Goal: Transaction & Acquisition: Obtain resource

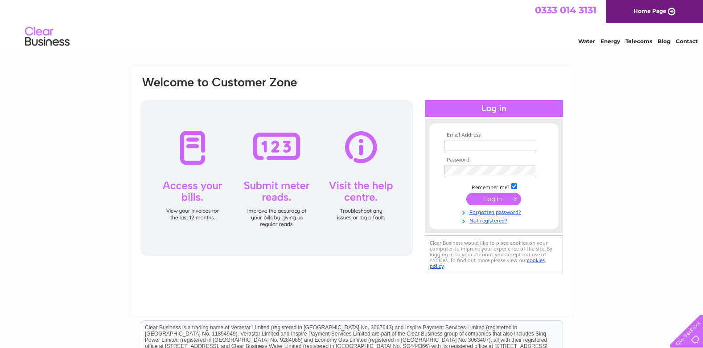
type input "[PERSON_NAME][EMAIL_ADDRESS][PERSON_NAME][DOMAIN_NAME]"
click at [486, 198] on input "submit" at bounding box center [493, 199] width 55 height 12
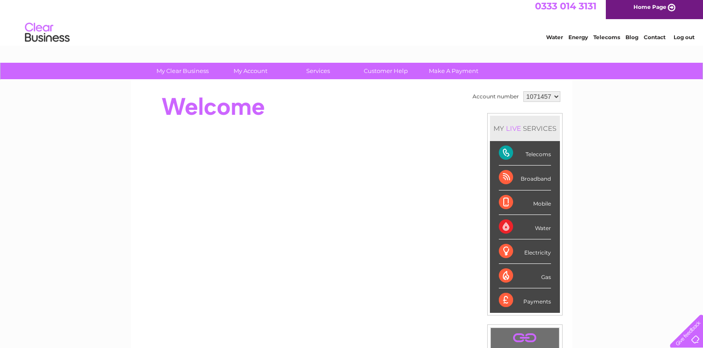
scroll to position [5, 0]
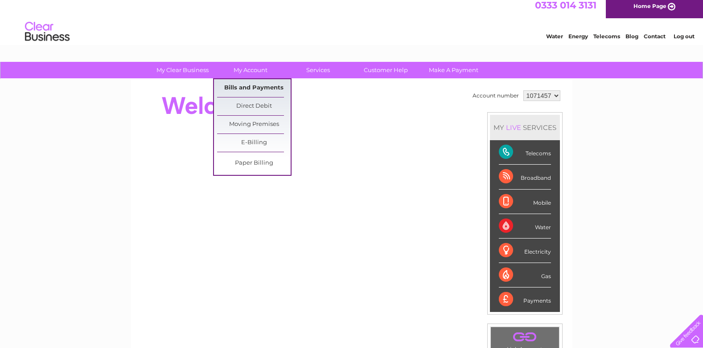
click at [265, 85] on link "Bills and Payments" at bounding box center [254, 88] width 74 height 18
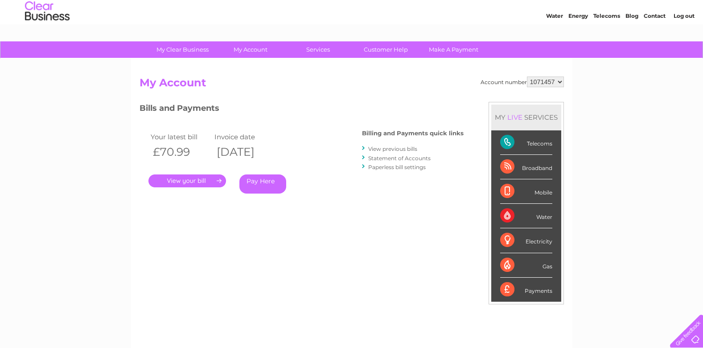
scroll to position [12, 0]
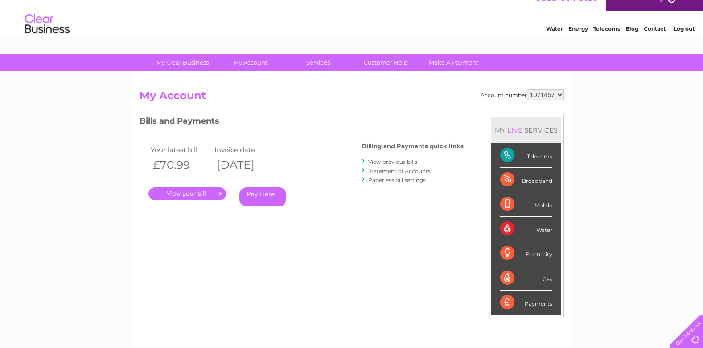
drag, startPoint x: 649, startPoint y: 165, endPoint x: 383, endPoint y: 241, distance: 276.6
click at [383, 241] on div "My Clear Business Login Details My Details My Preferences Link Account My Accou…" at bounding box center [351, 286] width 703 height 465
click at [248, 95] on h2 "My Account" at bounding box center [351, 98] width 424 height 17
click at [193, 195] on link "." at bounding box center [187, 194] width 78 height 13
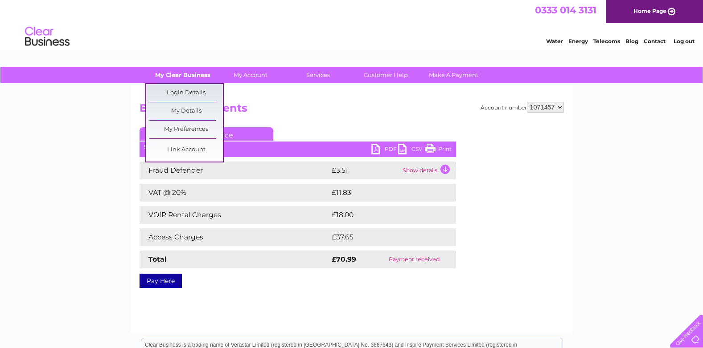
click at [198, 78] on link "My Clear Business" at bounding box center [183, 75] width 74 height 16
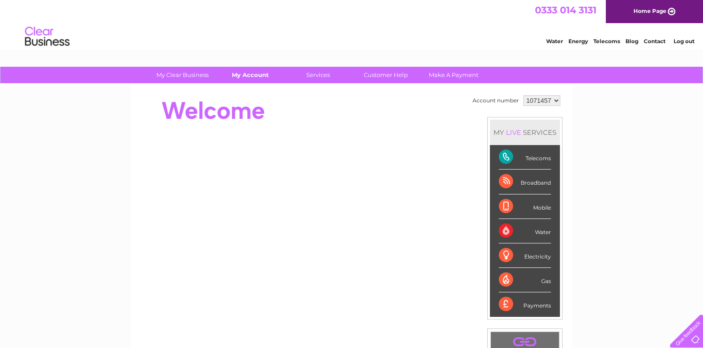
click at [246, 75] on link "My Account" at bounding box center [250, 75] width 74 height 16
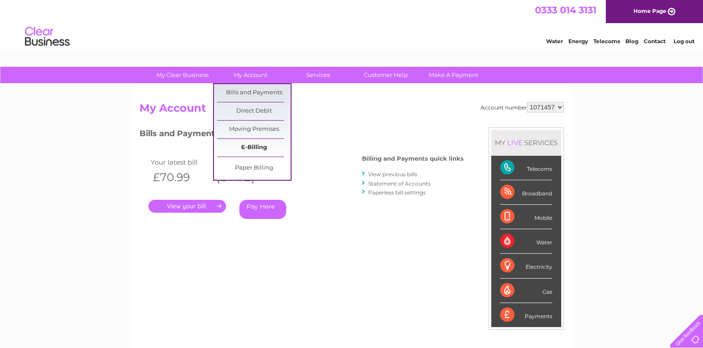
click at [256, 145] on link "E-Billing" at bounding box center [254, 148] width 74 height 18
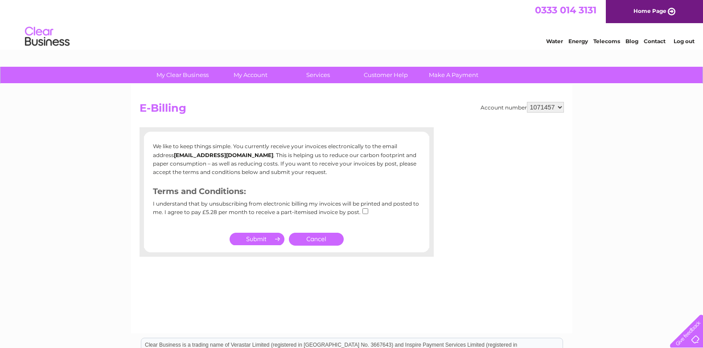
click at [323, 237] on link "Cancel" at bounding box center [316, 239] width 55 height 13
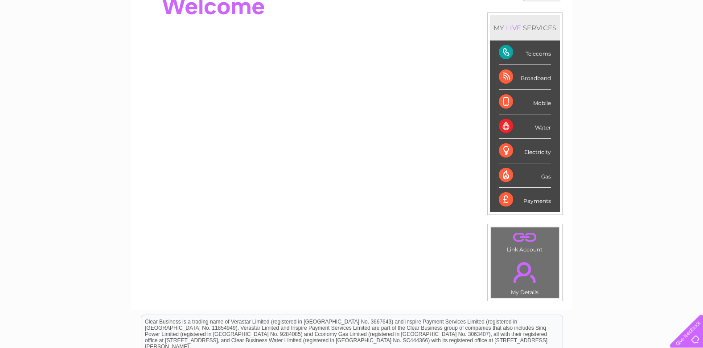
scroll to position [30, 0]
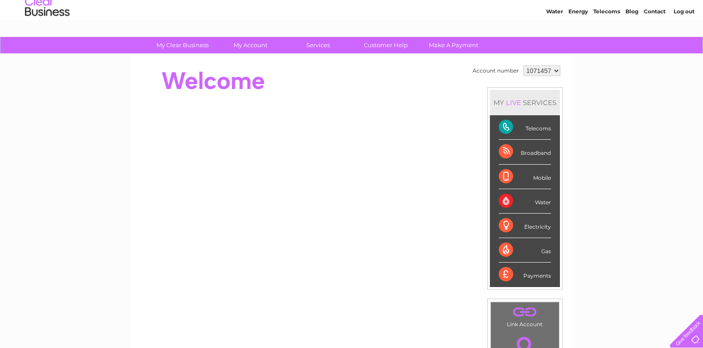
click at [297, 79] on div at bounding box center [301, 81] width 324 height 36
drag, startPoint x: 297, startPoint y: 79, endPoint x: 706, endPoint y: 68, distance: 409.2
click at [702, 68] on html "My Clear Business Login Details My Details My Preferences Link Account My Accou…" at bounding box center [351, 257] width 703 height 574
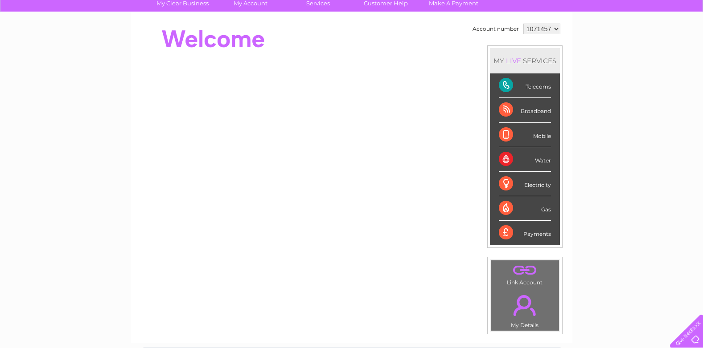
scroll to position [0, 0]
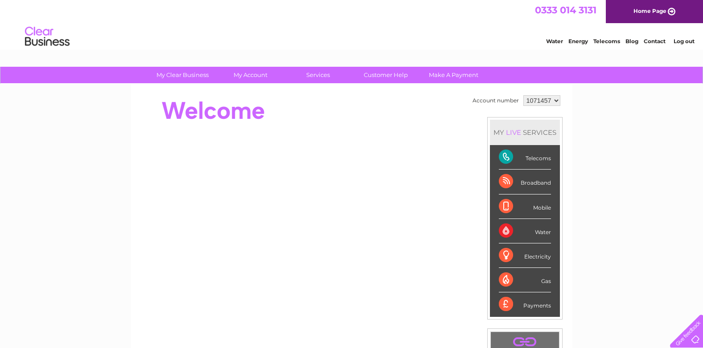
click at [554, 100] on select "1071457" at bounding box center [541, 100] width 37 height 11
click at [389, 76] on link "Customer Help" at bounding box center [386, 75] width 74 height 16
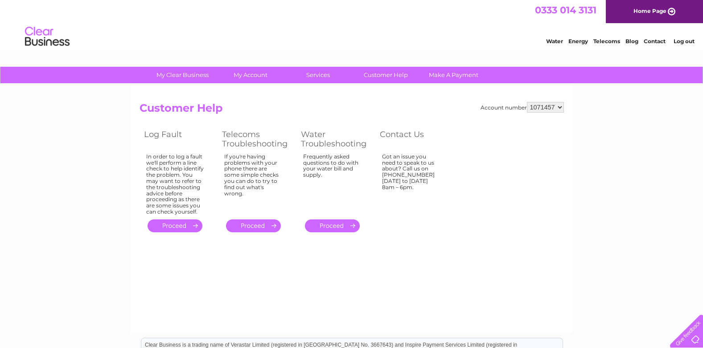
click at [389, 76] on link "Customer Help" at bounding box center [386, 75] width 74 height 16
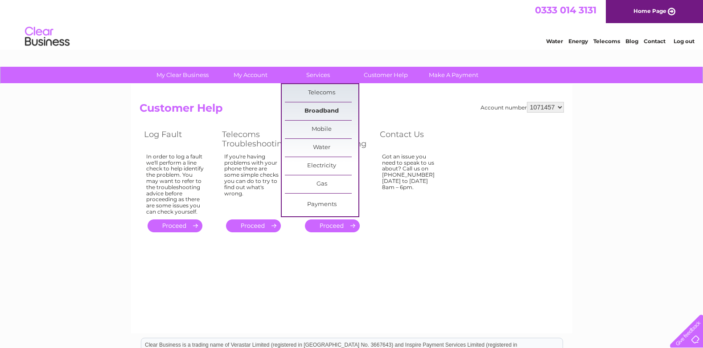
click at [319, 112] on link "Broadband" at bounding box center [322, 111] width 74 height 18
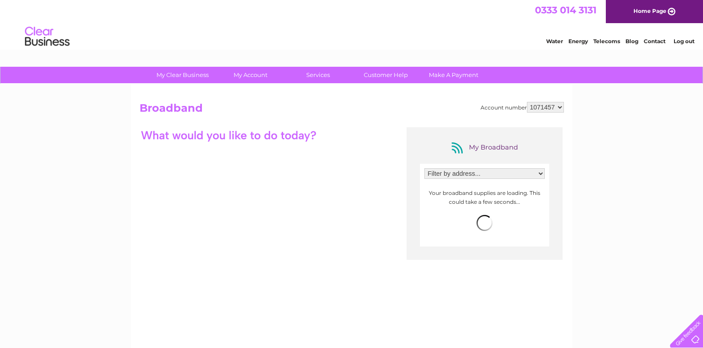
click at [319, 112] on h2 "Broadband" at bounding box center [351, 110] width 424 height 17
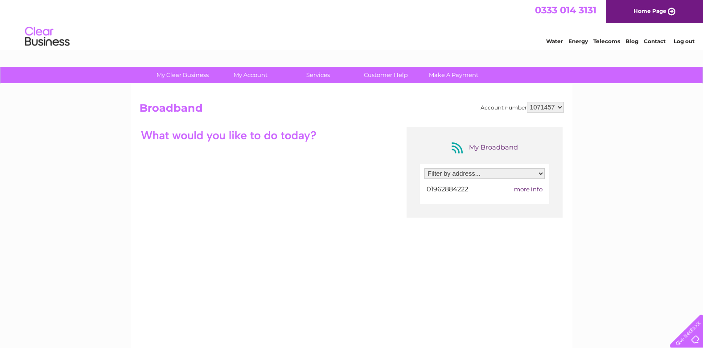
click at [541, 173] on select "Filter by address... Church Paddock, Bedfield Lane, Headbourne Worthy, Winchest…" at bounding box center [484, 173] width 120 height 11
select select "2130273"
click at [424, 168] on select "Filter by address... Church Paddock, Bedfield Lane, Headbourne Worthy, Winchest…" at bounding box center [484, 173] width 120 height 11
click at [435, 189] on span "01962884222" at bounding box center [446, 189] width 41 height 8
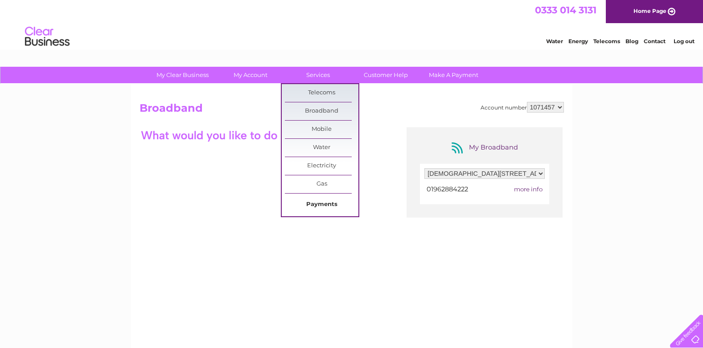
click at [320, 205] on link "Payments" at bounding box center [322, 205] width 74 height 18
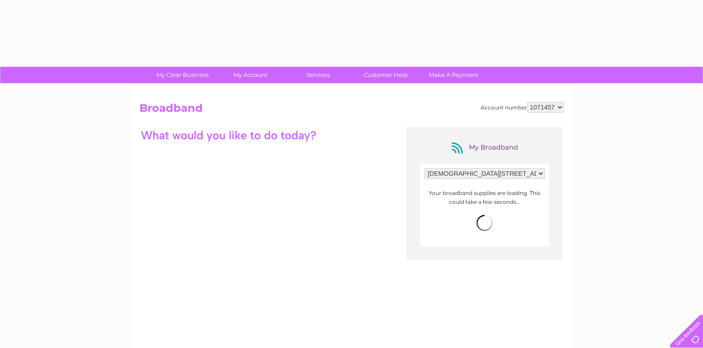
select select "2130273"
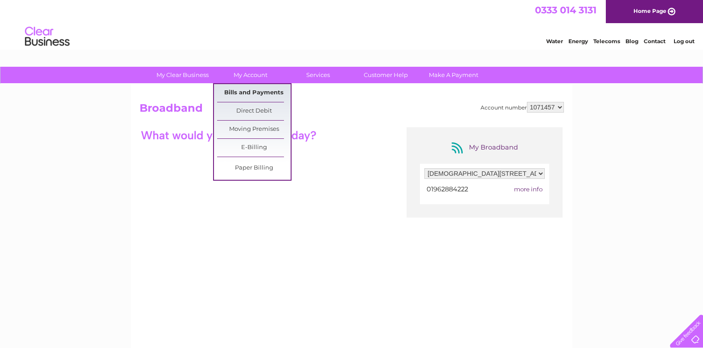
click at [252, 89] on link "Bills and Payments" at bounding box center [254, 93] width 74 height 18
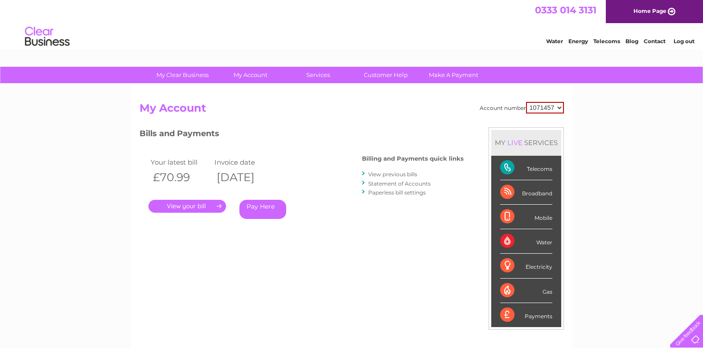
click at [406, 175] on link "View previous bills" at bounding box center [392, 174] width 49 height 7
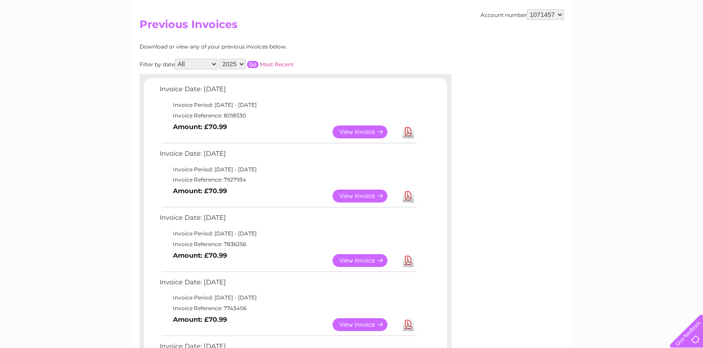
scroll to position [78, 0]
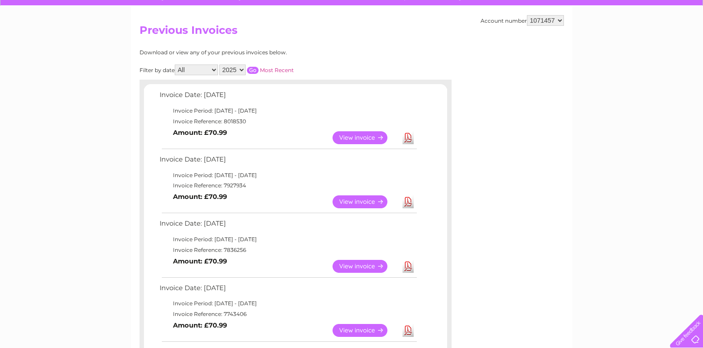
click at [242, 69] on select "2025 2024 2023 2022" at bounding box center [232, 70] width 26 height 11
select select "2024"
click at [220, 65] on select "2025 2024 2023 2022" at bounding box center [232, 70] width 26 height 11
click at [251, 70] on input "button" at bounding box center [253, 70] width 12 height 7
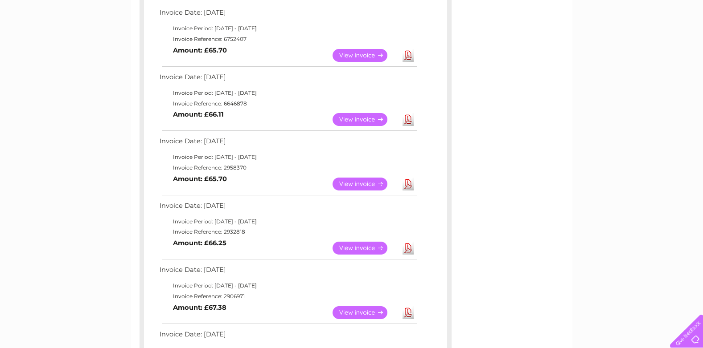
scroll to position [484, 0]
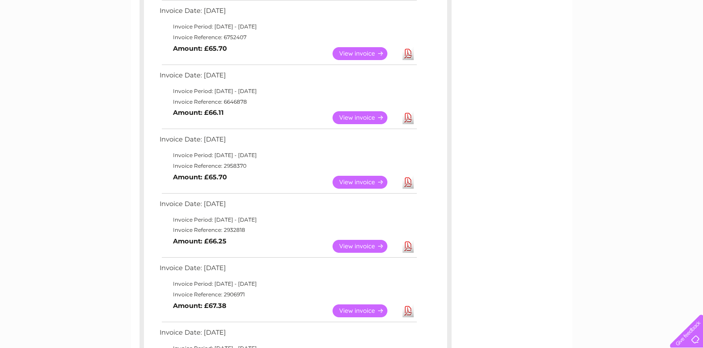
click at [369, 247] on link "View" at bounding box center [365, 246] width 66 height 13
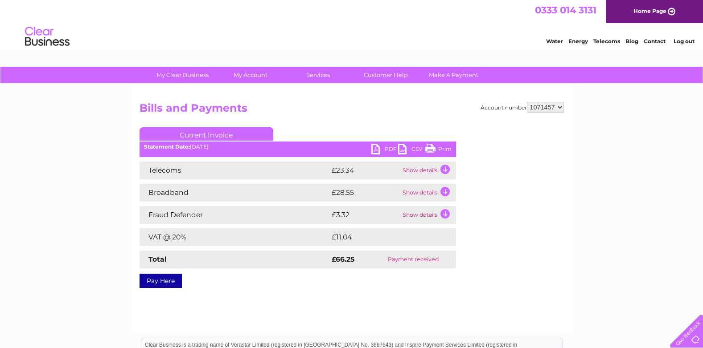
click at [441, 149] on link "Print" at bounding box center [438, 150] width 27 height 13
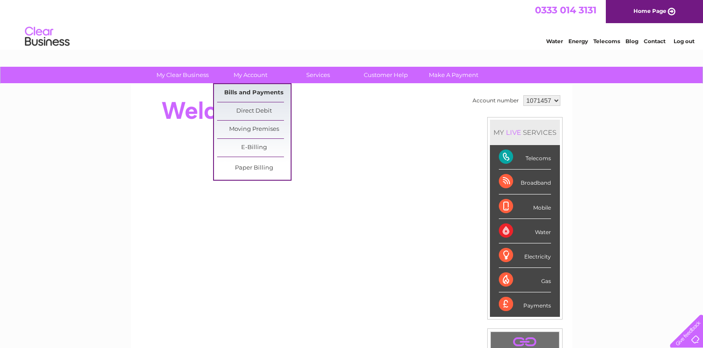
click at [259, 90] on link "Bills and Payments" at bounding box center [254, 93] width 74 height 18
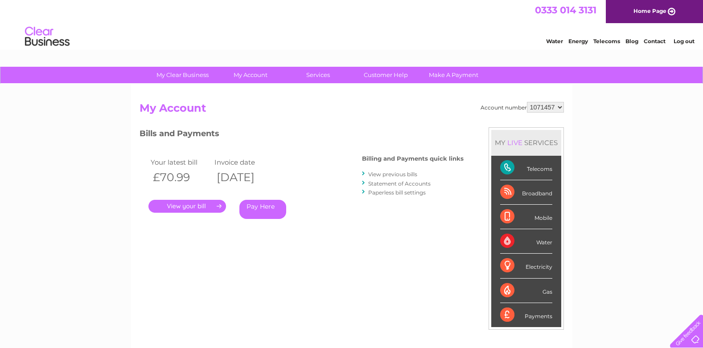
click at [389, 175] on link "View previous bills" at bounding box center [392, 174] width 49 height 7
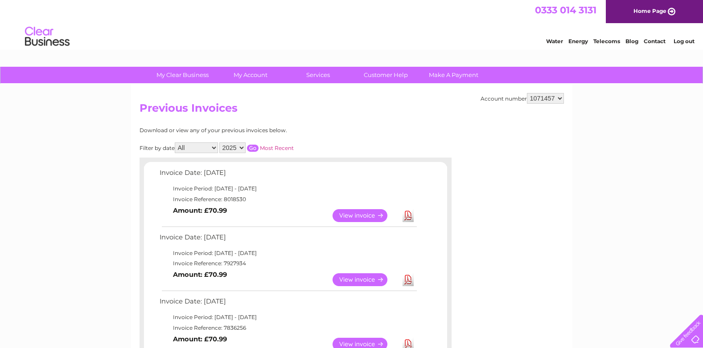
click at [241, 148] on select "2025 2024 2023 2022" at bounding box center [232, 148] width 26 height 11
select select "2024"
click at [220, 143] on select "2025 2024 2023 2022" at bounding box center [232, 148] width 26 height 11
click at [251, 150] on input "button" at bounding box center [253, 148] width 12 height 7
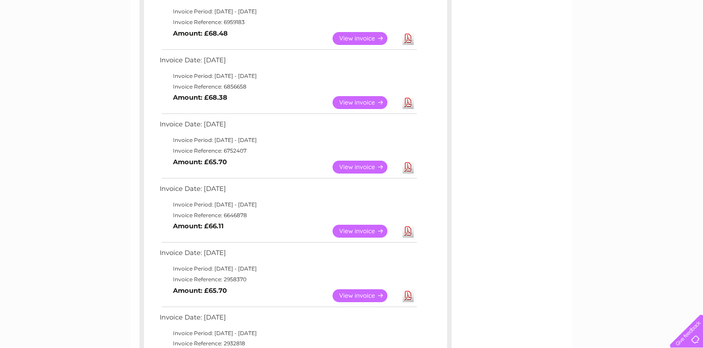
scroll to position [372, 0]
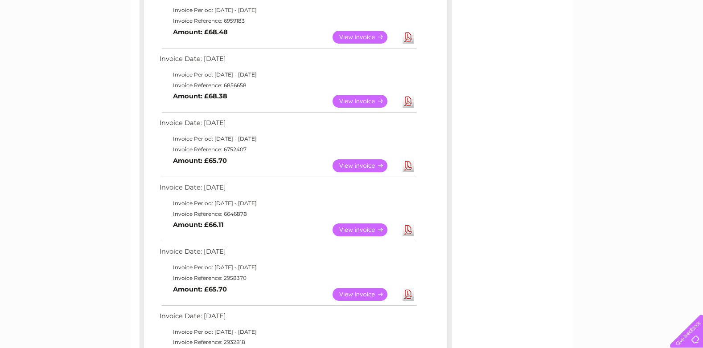
click at [372, 293] on link "View" at bounding box center [365, 294] width 66 height 13
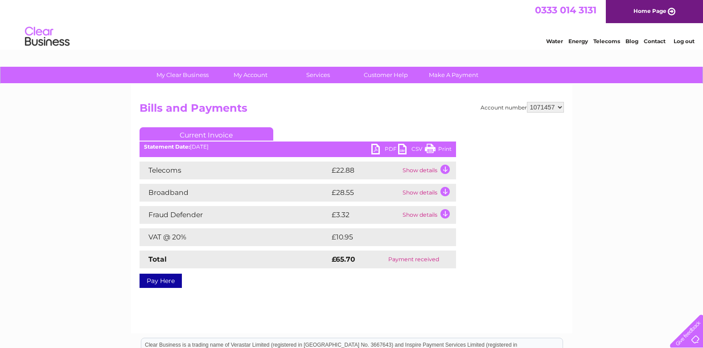
click at [434, 147] on link "Print" at bounding box center [438, 150] width 27 height 13
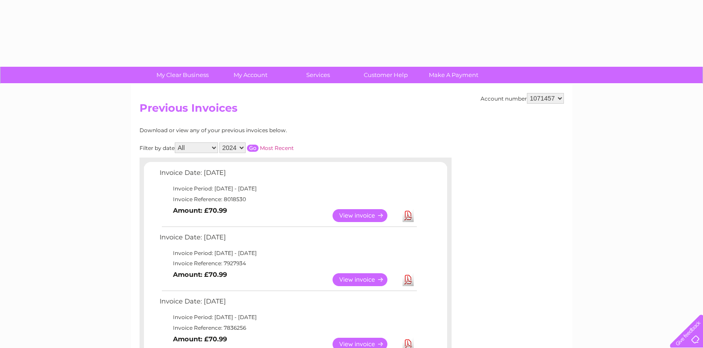
select select "2024"
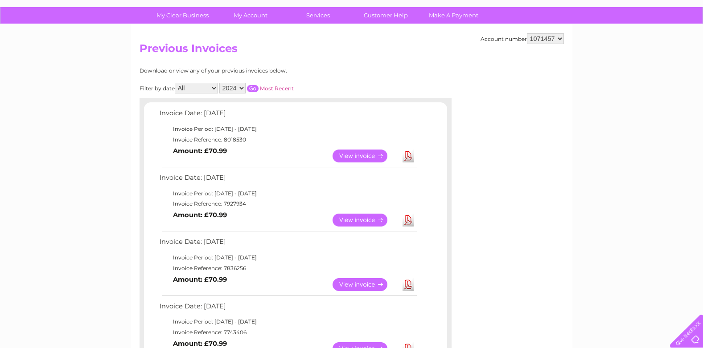
scroll to position [58, 0]
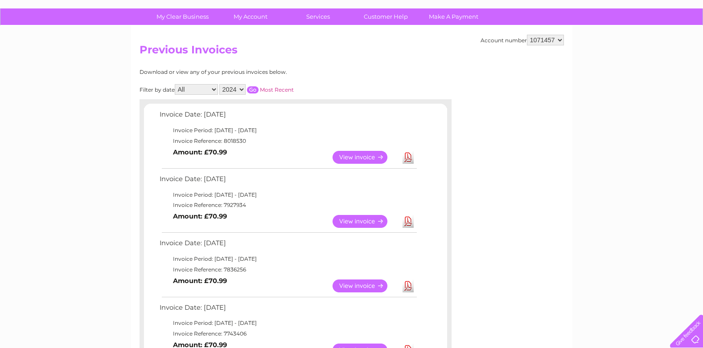
click at [255, 89] on input "button" at bounding box center [253, 89] width 12 height 7
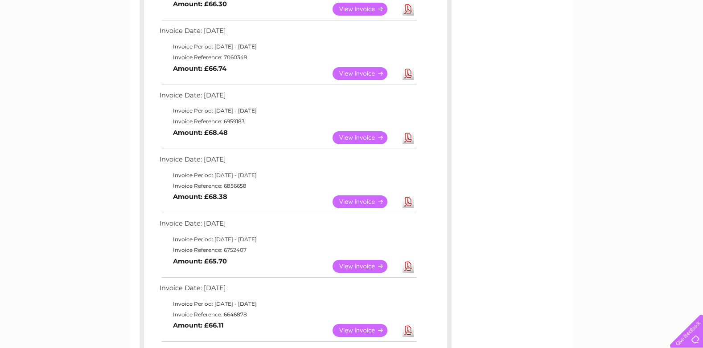
scroll to position [297, 0]
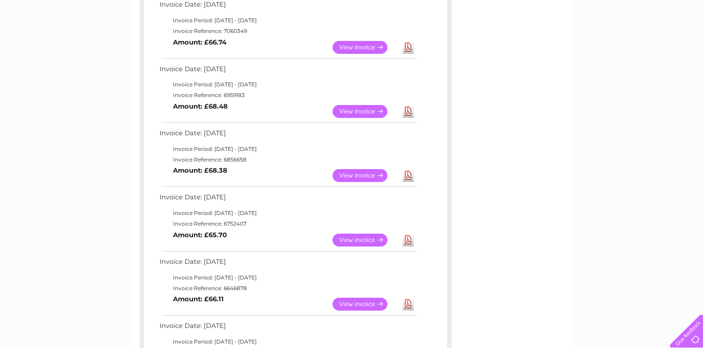
click at [356, 301] on link "View" at bounding box center [365, 304] width 66 height 13
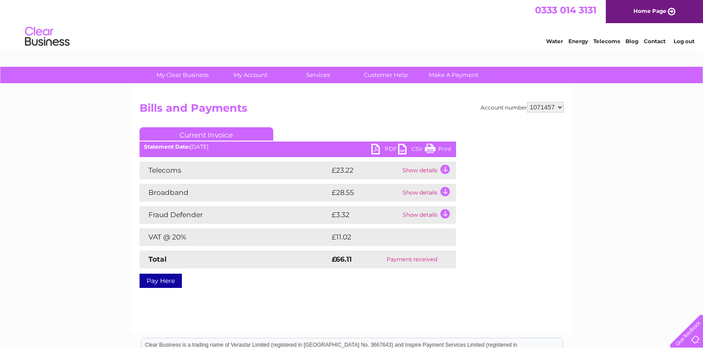
click at [442, 147] on link "Print" at bounding box center [438, 150] width 27 height 13
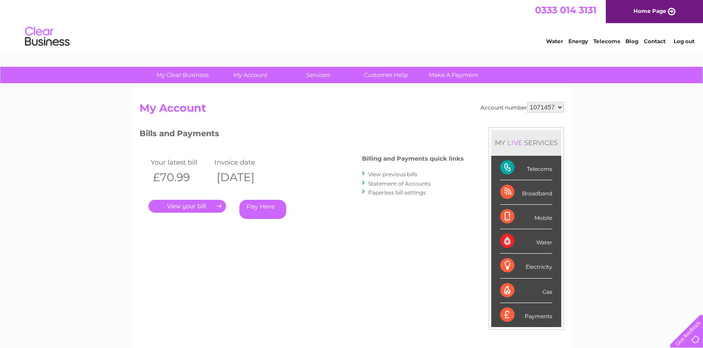
click at [404, 175] on link "View previous bills" at bounding box center [392, 174] width 49 height 7
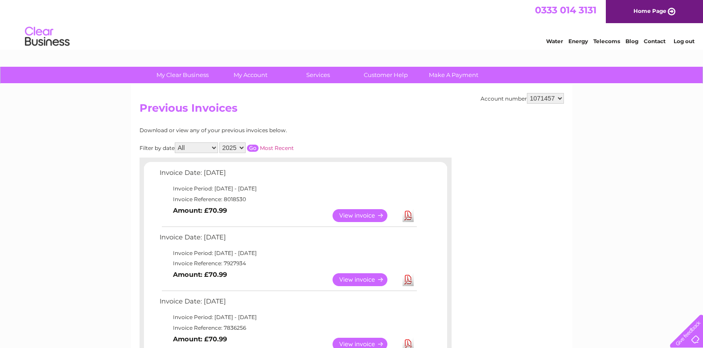
click at [242, 146] on select "2025 2024 2023 2022" at bounding box center [232, 148] width 26 height 11
select select "2024"
click at [220, 143] on select "2025 2024 2023 2022" at bounding box center [232, 148] width 26 height 11
click at [255, 147] on input "button" at bounding box center [253, 148] width 12 height 7
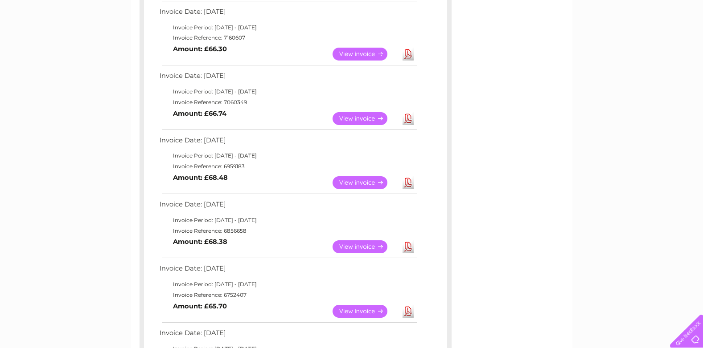
scroll to position [229, 0]
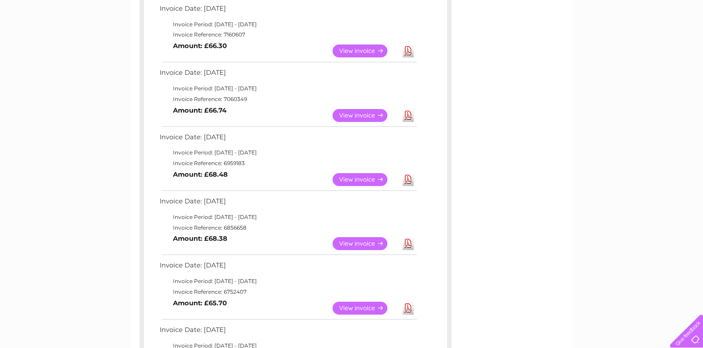
click at [355, 309] on link "View" at bounding box center [365, 308] width 66 height 13
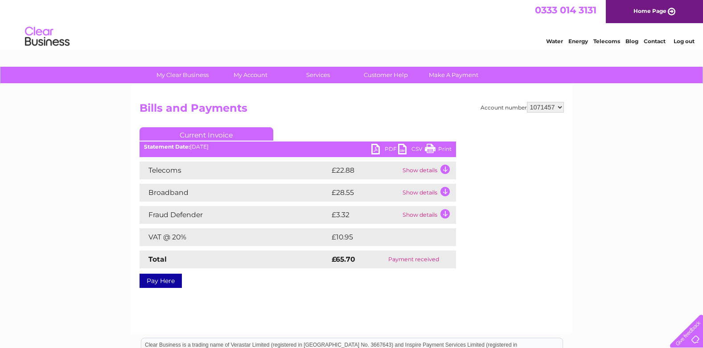
click at [448, 147] on link "Print" at bounding box center [438, 150] width 27 height 13
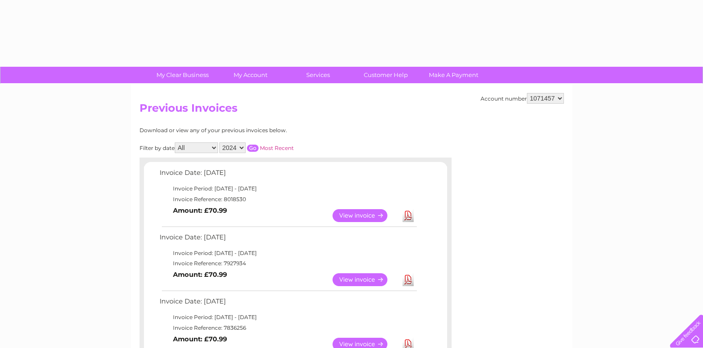
select select "2024"
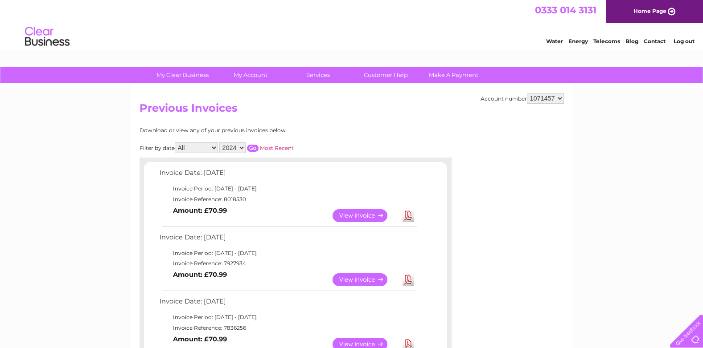
click at [252, 147] on input "button" at bounding box center [253, 148] width 12 height 7
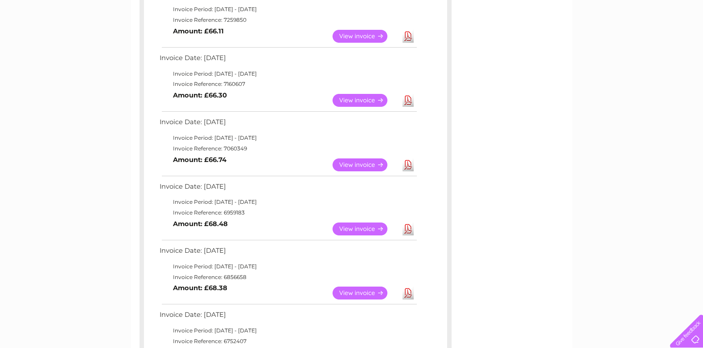
scroll to position [181, 0]
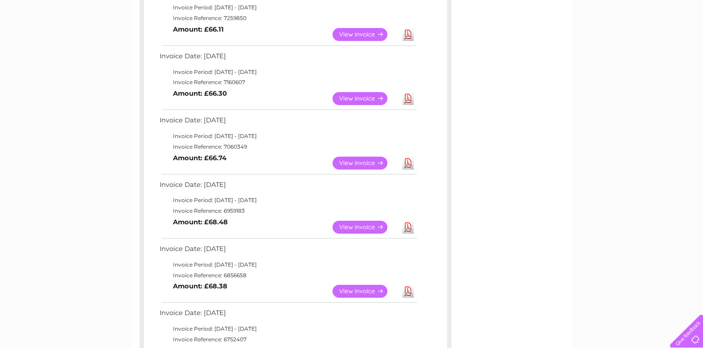
click at [372, 293] on link "View" at bounding box center [365, 291] width 66 height 13
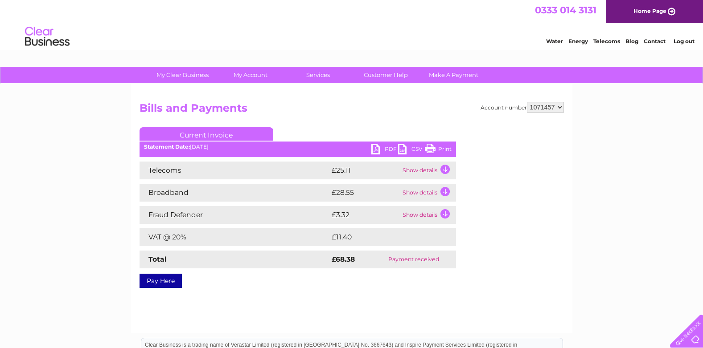
click at [435, 151] on link "Print" at bounding box center [438, 150] width 27 height 13
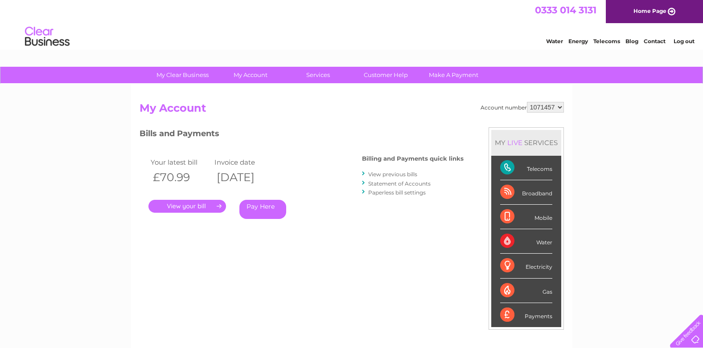
click at [400, 175] on link "View previous bills" at bounding box center [392, 174] width 49 height 7
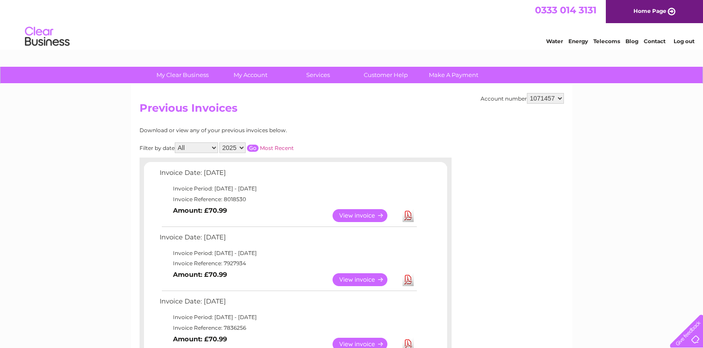
click at [242, 146] on select "2025 2024 2023 2022" at bounding box center [232, 148] width 26 height 11
select select "2024"
click at [220, 143] on select "2025 2024 2023 2022" at bounding box center [232, 148] width 26 height 11
click at [256, 150] on input "button" at bounding box center [253, 148] width 12 height 7
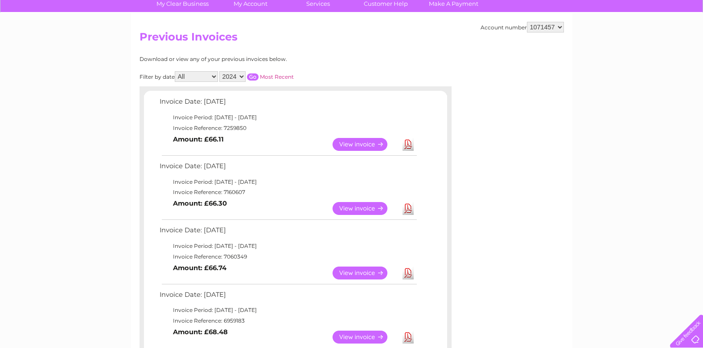
scroll to position [139, 0]
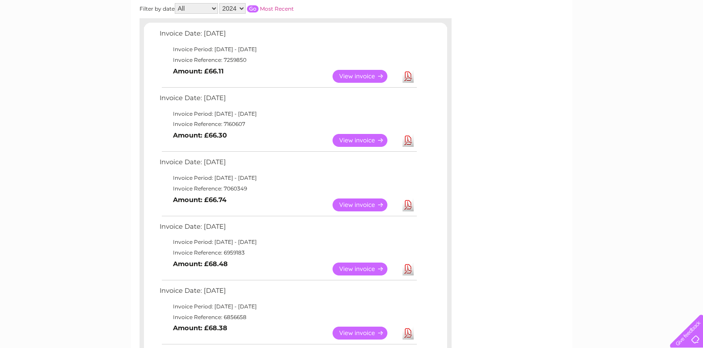
click at [370, 268] on link "View" at bounding box center [365, 269] width 66 height 13
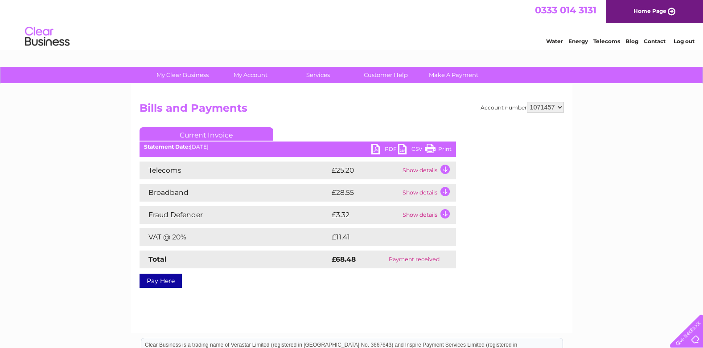
click at [444, 148] on link "Print" at bounding box center [438, 150] width 27 height 13
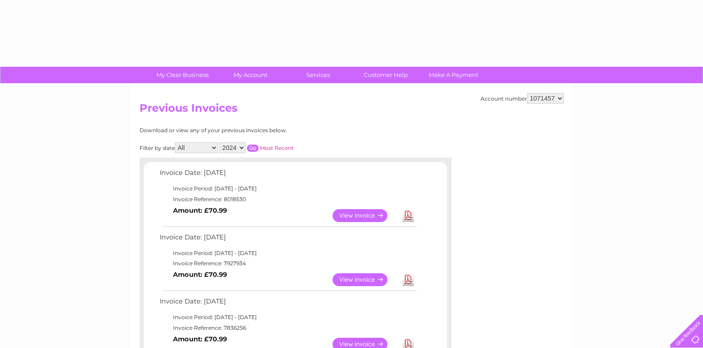
select select "2024"
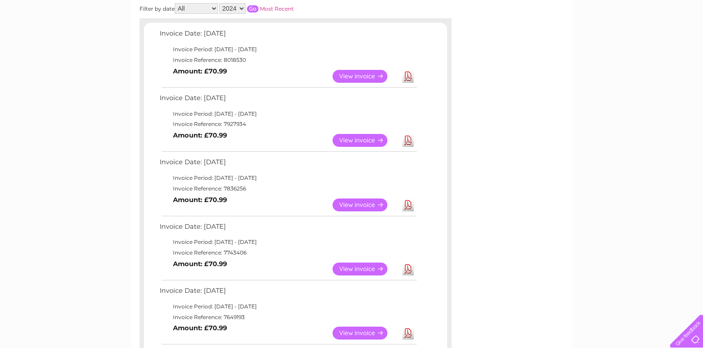
click at [254, 8] on input "button" at bounding box center [253, 8] width 12 height 7
drag, startPoint x: 254, startPoint y: 8, endPoint x: 358, endPoint y: 209, distance: 227.2
click at [358, 209] on link "View" at bounding box center [365, 205] width 66 height 13
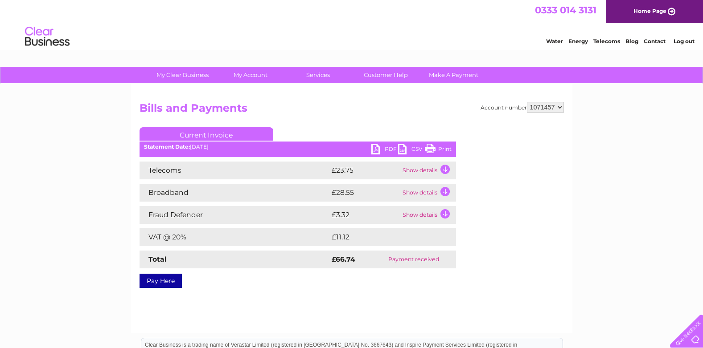
click at [441, 151] on link "Print" at bounding box center [438, 150] width 27 height 13
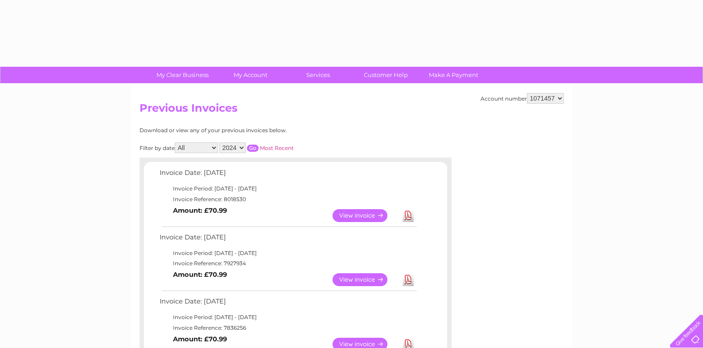
select select "2024"
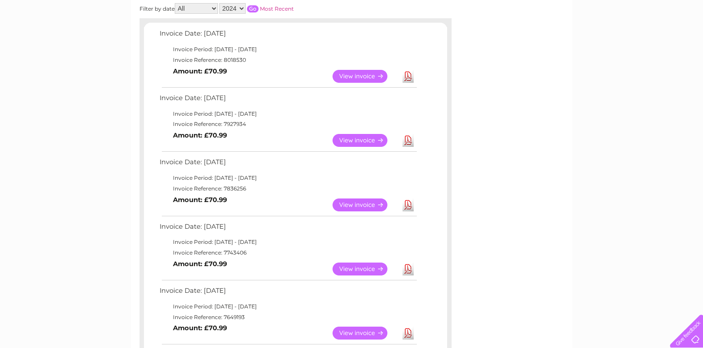
click at [253, 8] on input "button" at bounding box center [253, 8] width 12 height 7
click at [352, 139] on link "View" at bounding box center [365, 140] width 66 height 13
click at [359, 139] on link "View" at bounding box center [365, 140] width 66 height 13
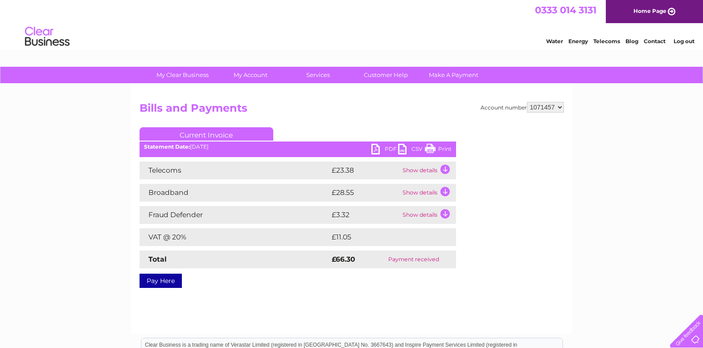
click at [444, 147] on link "Print" at bounding box center [438, 150] width 27 height 13
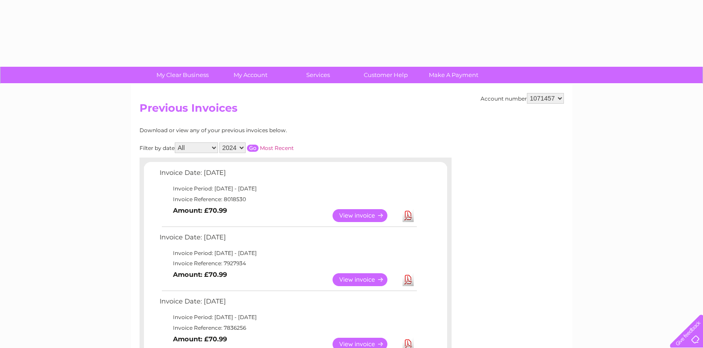
select select "2024"
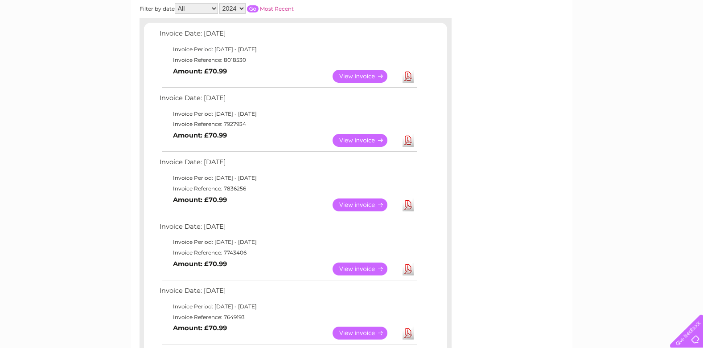
click at [252, 10] on input "button" at bounding box center [253, 8] width 12 height 7
click at [360, 76] on link "View" at bounding box center [365, 76] width 66 height 13
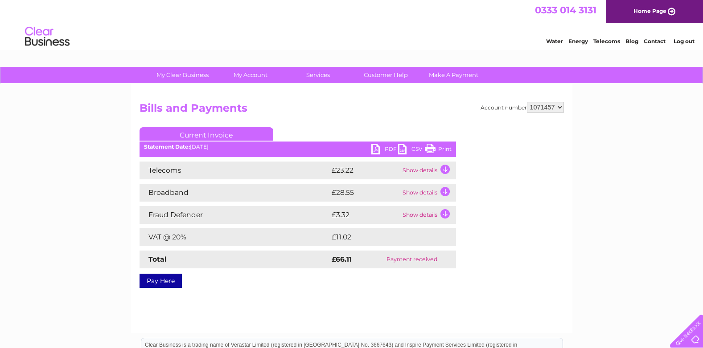
click at [443, 147] on link "Print" at bounding box center [438, 150] width 27 height 13
click at [74, 243] on div "My Clear Business Login Details My Details My Preferences Link Account My Accou…" at bounding box center [351, 276] width 703 height 419
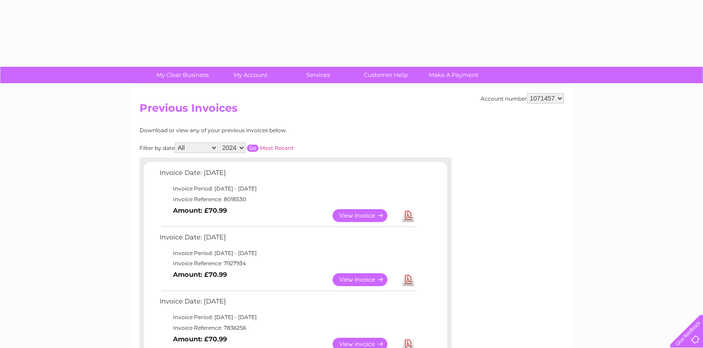
select select "2024"
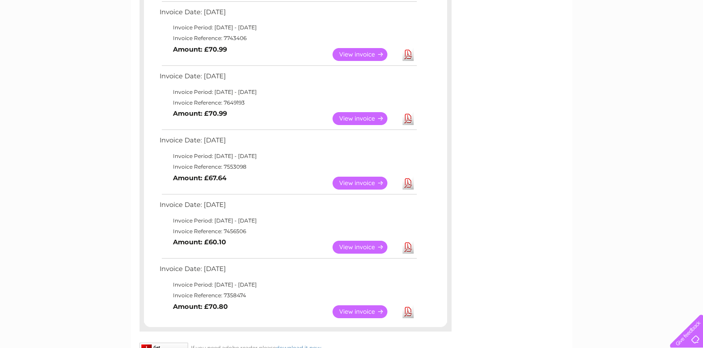
scroll to position [356, 0]
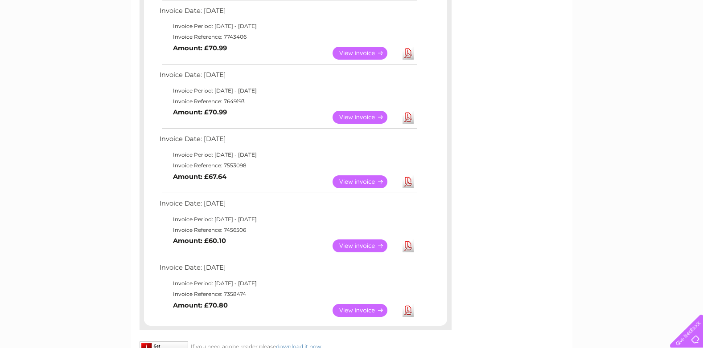
click at [365, 312] on link "View" at bounding box center [365, 310] width 66 height 13
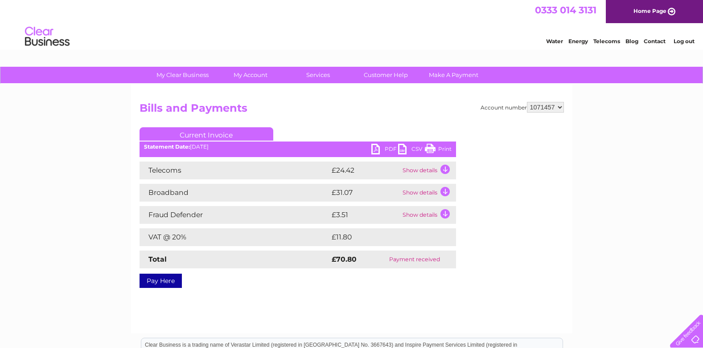
click at [442, 146] on link "Print" at bounding box center [438, 150] width 27 height 13
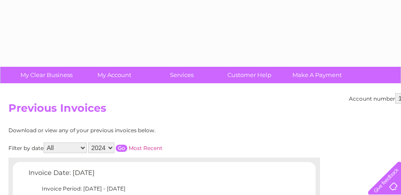
select select "2024"
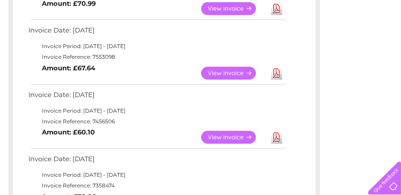
scroll to position [466, 0]
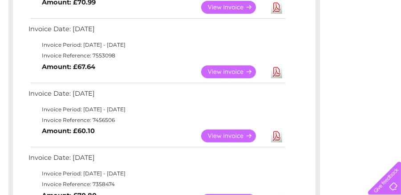
click at [238, 133] on link "View" at bounding box center [234, 136] width 66 height 13
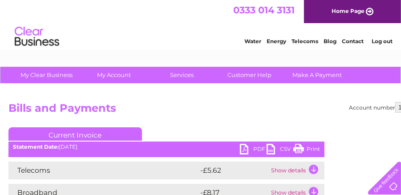
drag, startPoint x: 0, startPoint y: 0, endPoint x: 315, endPoint y: 149, distance: 348.2
drag, startPoint x: 315, startPoint y: 149, endPoint x: 36, endPoint y: 169, distance: 279.2
click at [315, 149] on link "Print" at bounding box center [307, 150] width 27 height 13
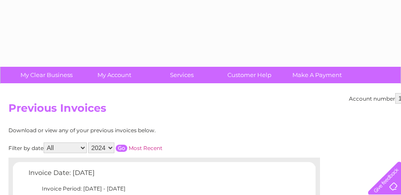
select select "2024"
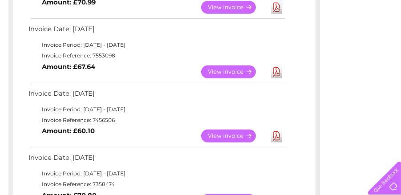
click at [211, 70] on link "View" at bounding box center [234, 72] width 66 height 13
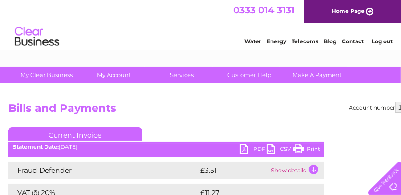
click at [315, 148] on link "Print" at bounding box center [307, 150] width 27 height 13
